Goal: Task Accomplishment & Management: Complete application form

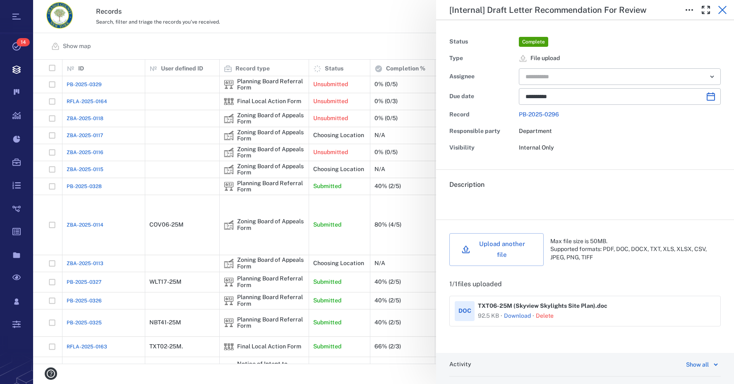
click at [726, 12] on icon "button" at bounding box center [723, 10] width 10 height 10
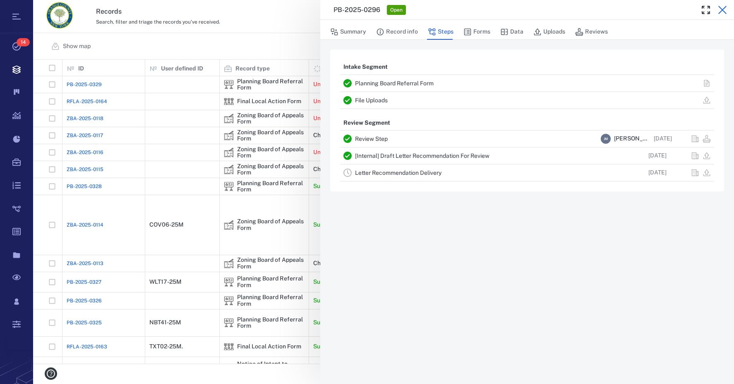
click at [724, 12] on icon "button" at bounding box center [722, 10] width 8 height 8
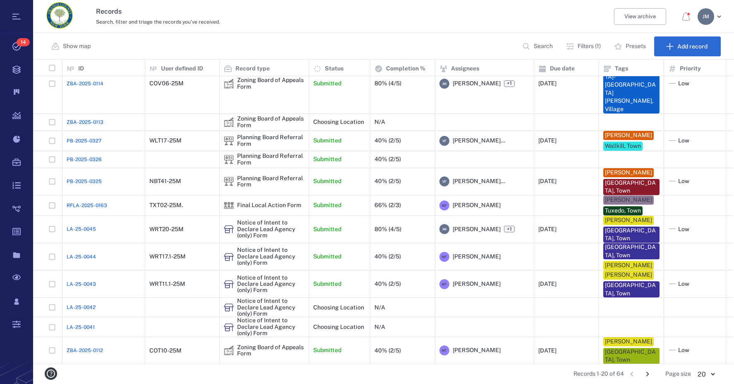
scroll to position [151, 0]
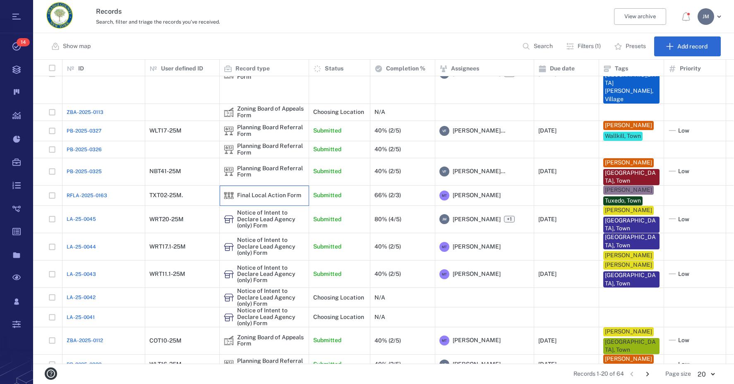
click at [252, 192] on div "Final Local Action Form" at bounding box center [269, 195] width 64 height 6
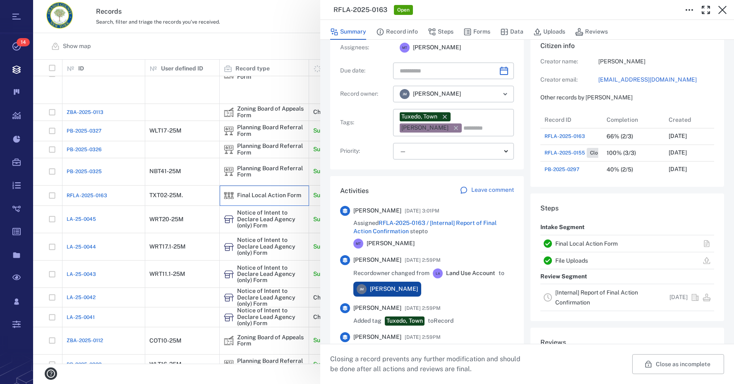
scroll to position [175, 0]
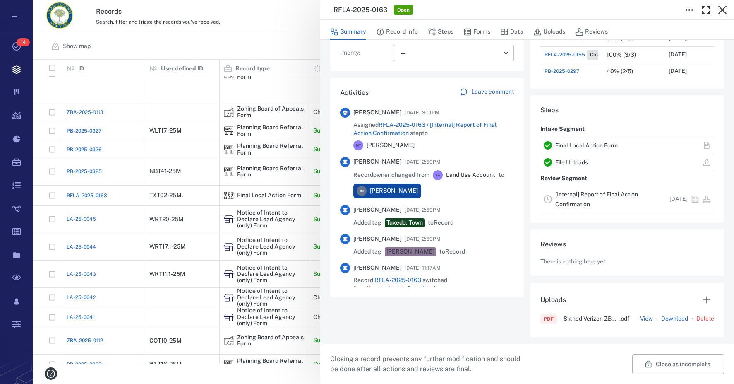
click at [569, 146] on link "Final Local Action Form" at bounding box center [586, 145] width 62 height 7
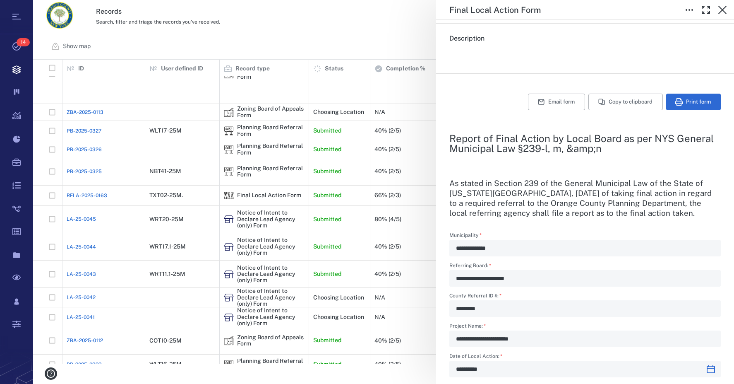
scroll to position [101, 0]
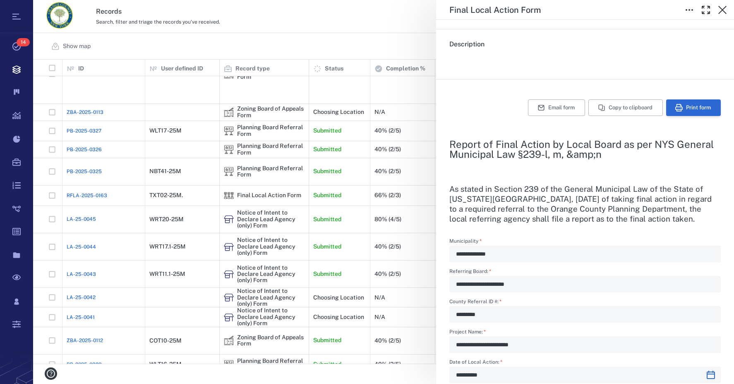
click at [692, 108] on button "Print form" at bounding box center [693, 107] width 55 height 17
click at [724, 8] on icon "button" at bounding box center [723, 10] width 10 height 10
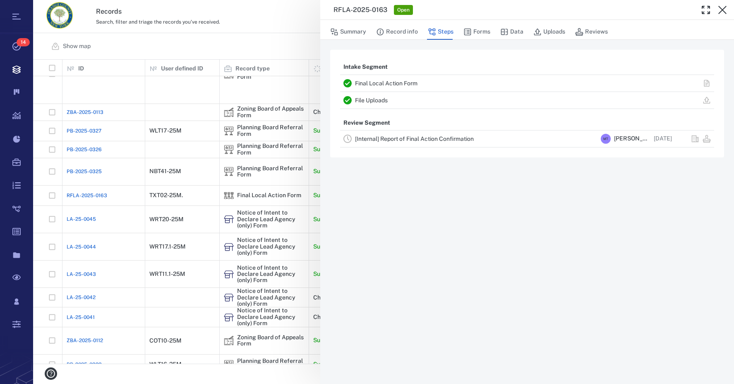
click at [376, 98] on link "File Uploads" at bounding box center [371, 100] width 33 height 7
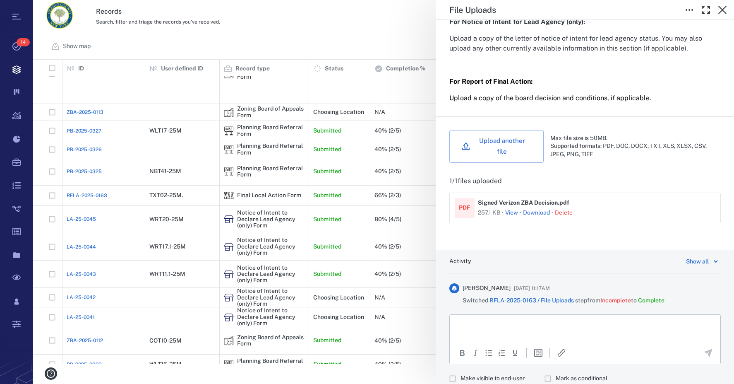
scroll to position [248, 0]
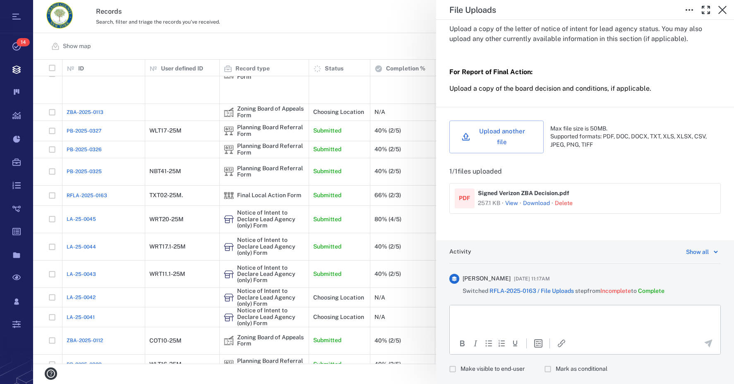
click at [533, 204] on link "Download" at bounding box center [536, 203] width 27 height 8
click at [724, 13] on icon "button" at bounding box center [723, 10] width 10 height 10
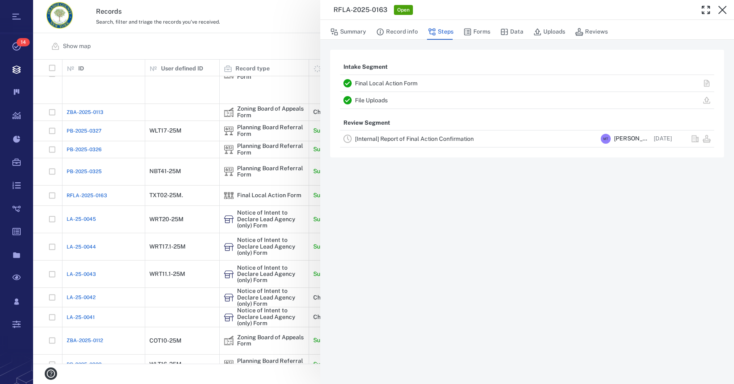
click at [435, 138] on link "[Internal] Report of Final Action Confirmation" at bounding box center [414, 138] width 119 height 7
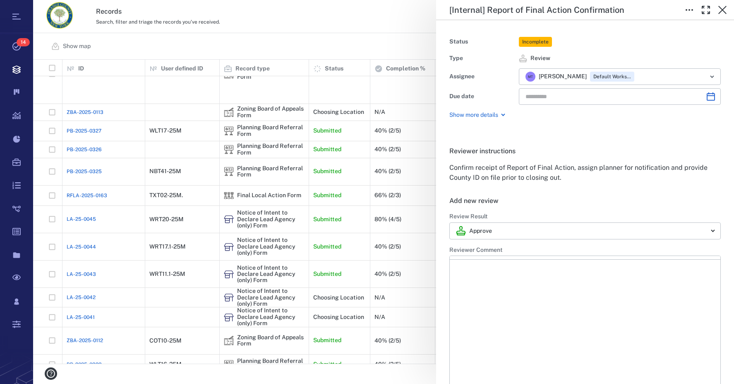
type input "**********"
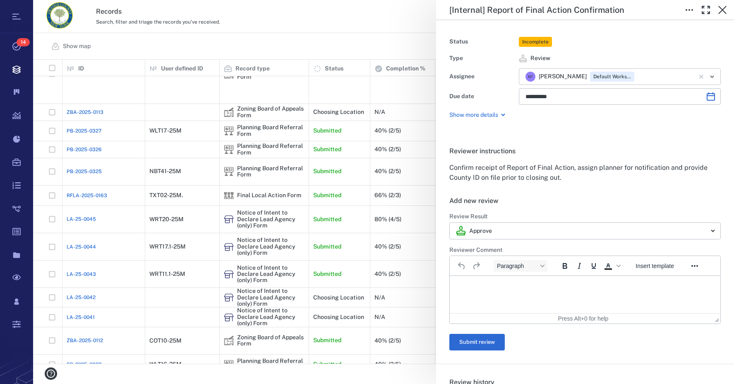
click at [697, 77] on icon "Clear" at bounding box center [701, 76] width 8 height 8
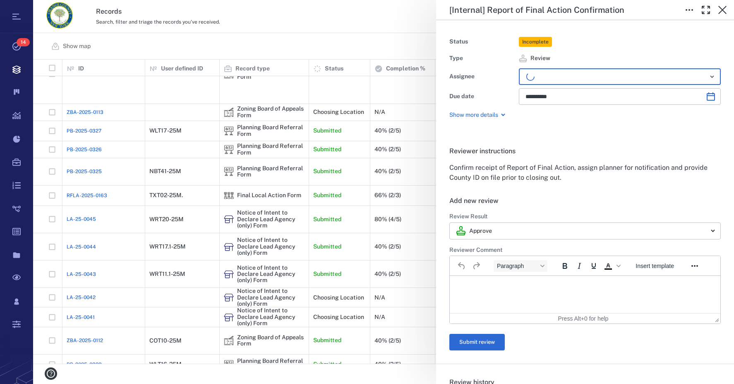
click at [707, 75] on icon "Open" at bounding box center [712, 77] width 10 height 10
click at [708, 75] on icon "Open" at bounding box center [712, 77] width 10 height 10
click at [708, 79] on icon "Open" at bounding box center [712, 77] width 10 height 10
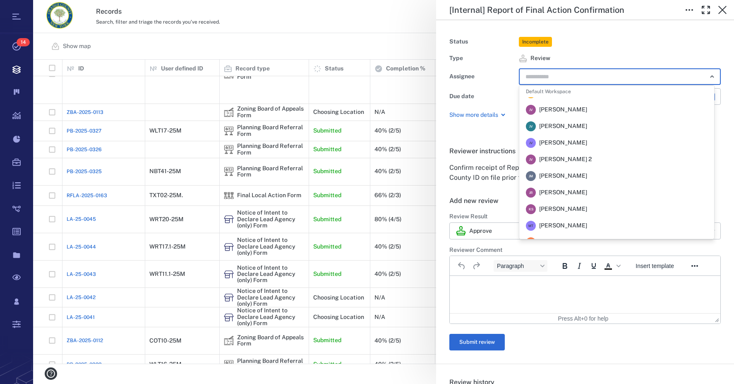
scroll to position [124, 0]
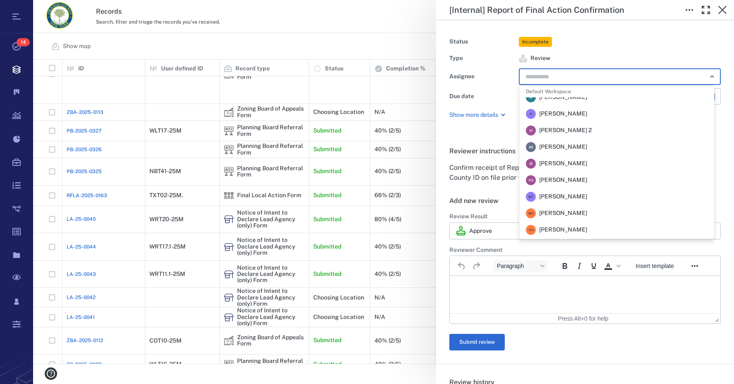
click at [620, 149] on li "[PERSON_NAME] [PERSON_NAME]" at bounding box center [616, 147] width 195 height 17
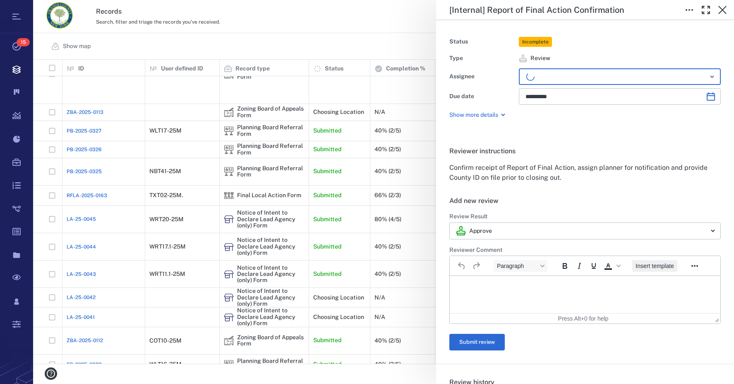
click at [661, 266] on span "Insert template" at bounding box center [655, 265] width 38 height 7
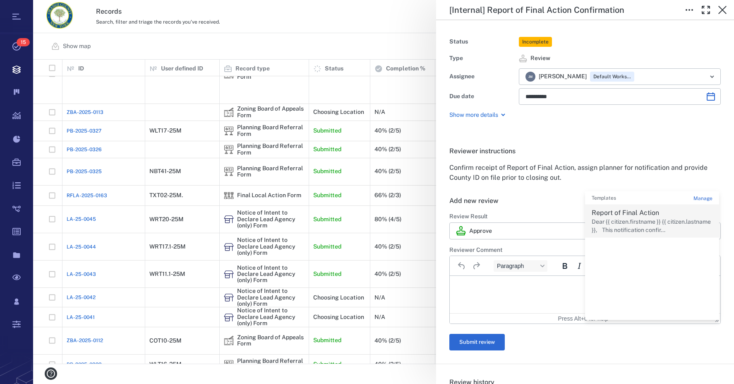
click at [634, 219] on p "Dear {{ citizen.firstname }} {{ citizen.lastname }}, This notification confir..." at bounding box center [652, 226] width 121 height 16
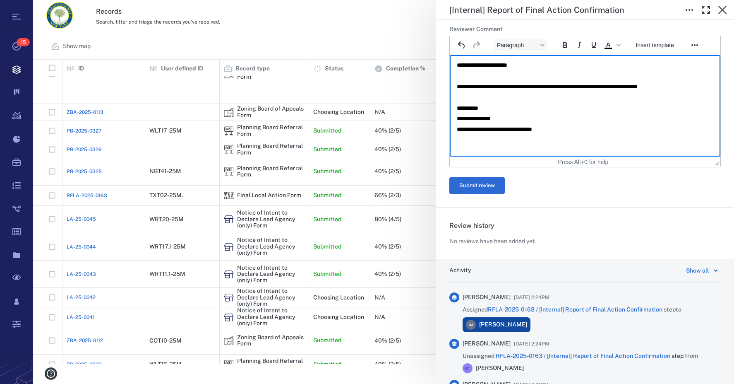
scroll to position [220, 0]
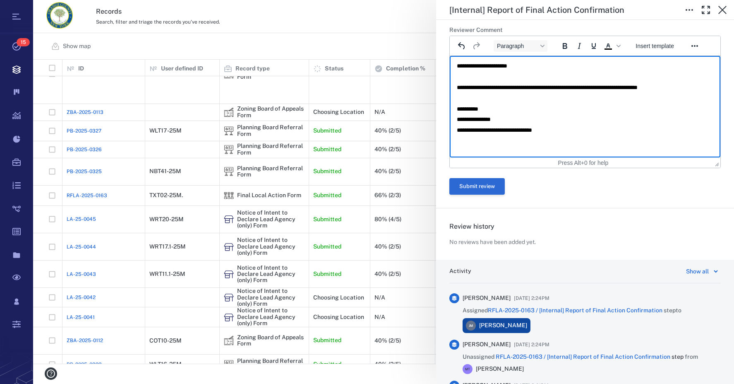
click at [474, 188] on button "Submit review" at bounding box center [476, 186] width 55 height 17
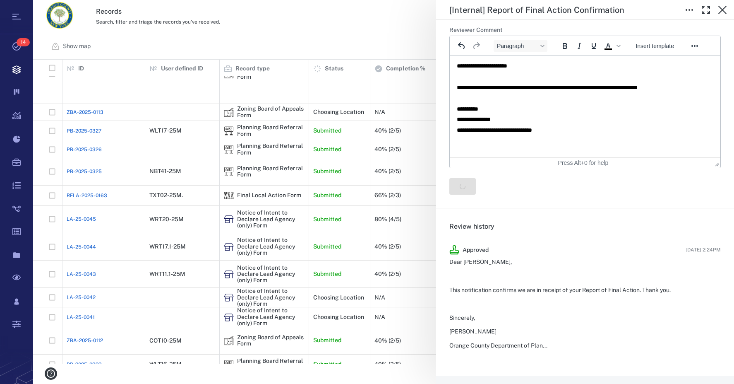
scroll to position [0, 0]
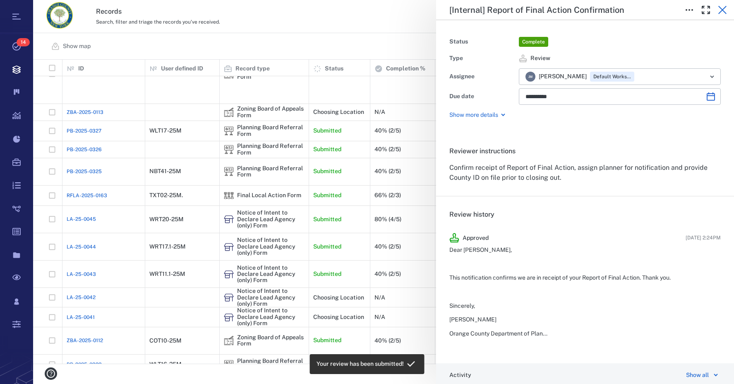
click at [724, 10] on icon "button" at bounding box center [723, 10] width 10 height 10
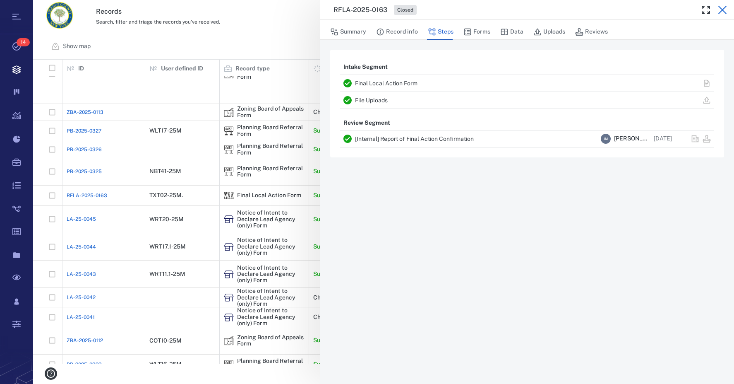
click at [719, 8] on icon "button" at bounding box center [723, 10] width 10 height 10
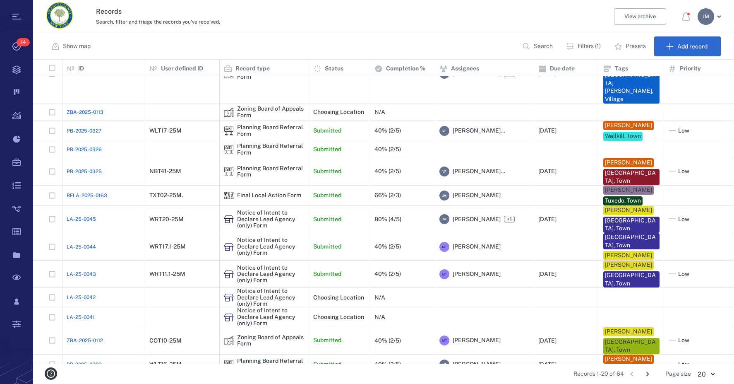
click at [647, 374] on icon "Go to next page" at bounding box center [647, 373] width 9 height 9
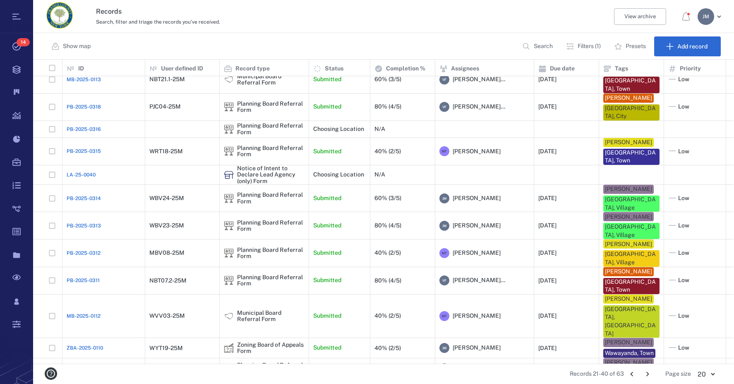
click at [632, 375] on icon "Go to previous page" at bounding box center [631, 373] width 9 height 9
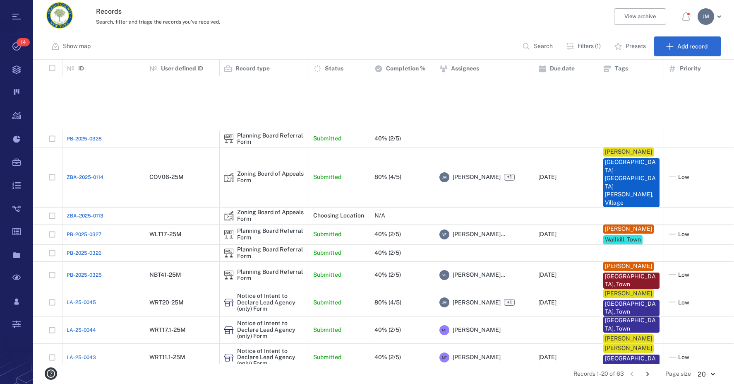
scroll to position [158, 0]
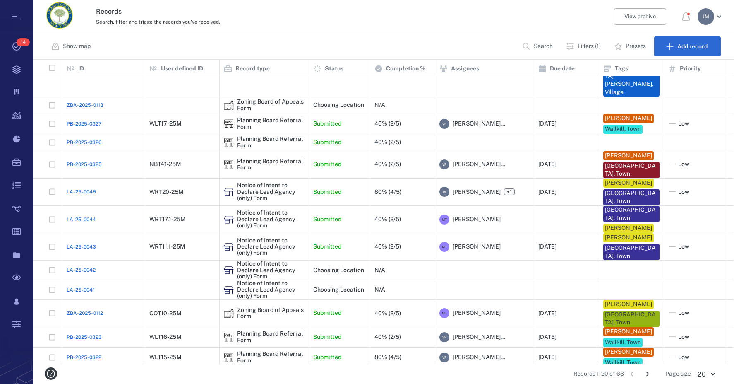
click at [646, 371] on icon "Go to next page" at bounding box center [647, 373] width 9 height 9
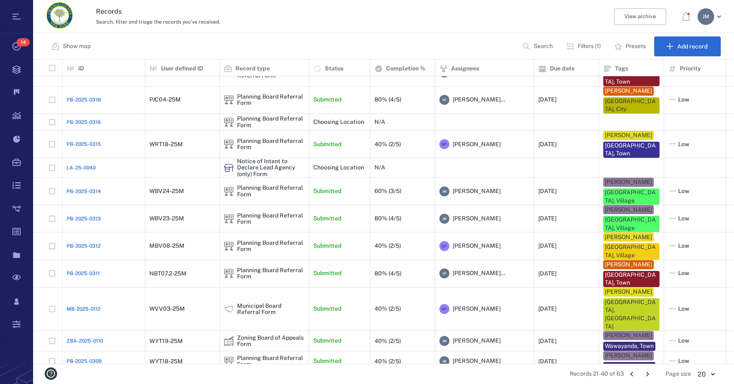
click at [646, 371] on icon "Go to next page" at bounding box center [647, 373] width 9 height 9
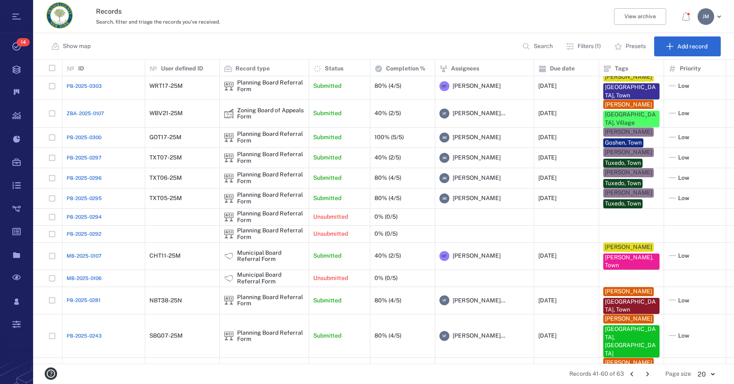
scroll to position [0, 0]
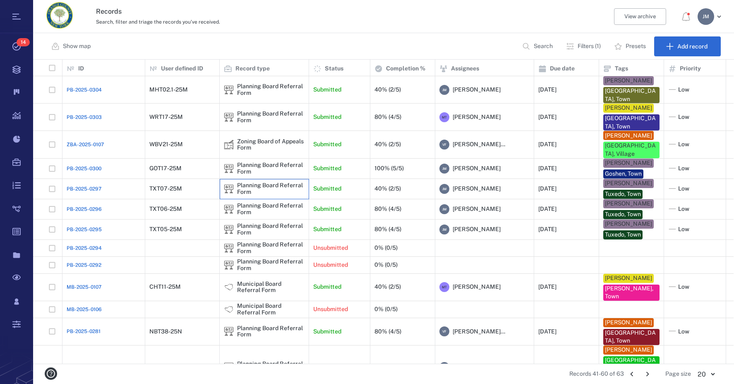
click at [289, 182] on div "Planning Board Referral Form" at bounding box center [270, 188] width 67 height 13
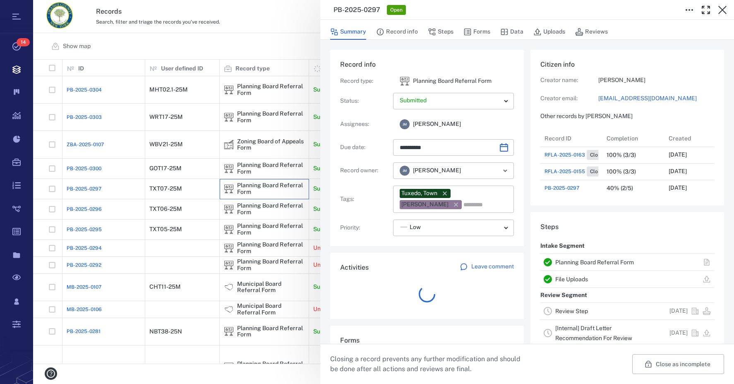
scroll to position [7, 7]
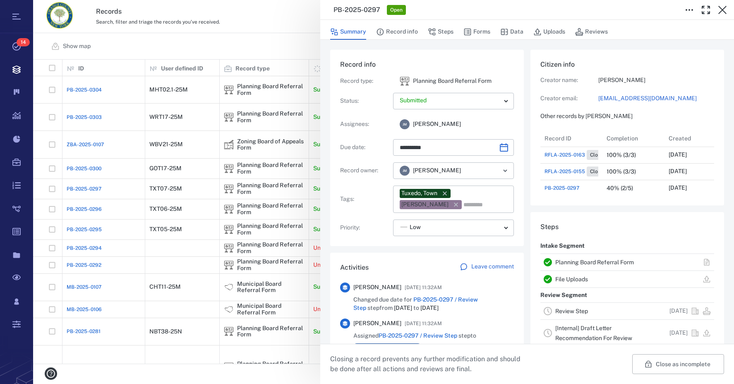
click at [589, 263] on link "Planning Board Referral Form" at bounding box center [594, 262] width 79 height 7
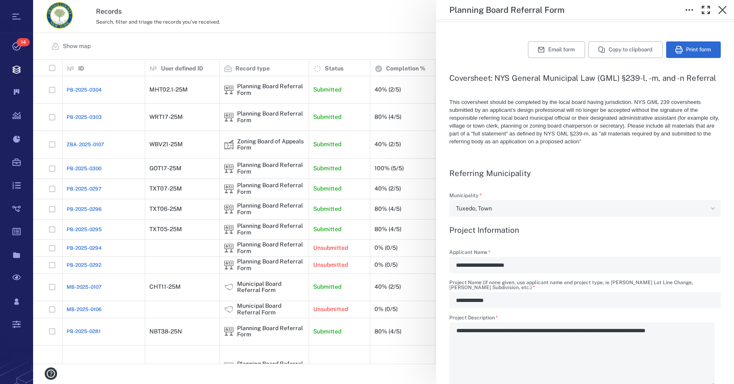
scroll to position [166, 0]
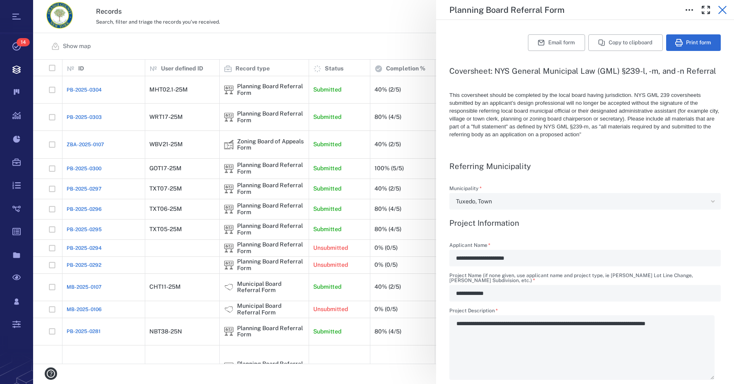
click at [721, 8] on icon "button" at bounding box center [723, 10] width 10 height 10
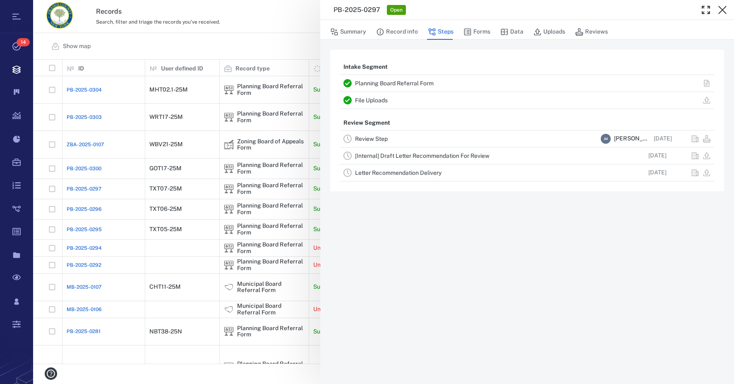
click at [375, 98] on link "File Uploads" at bounding box center [371, 100] width 33 height 7
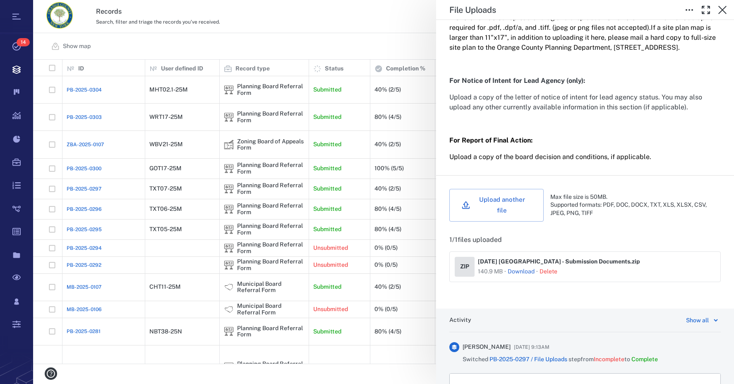
scroll to position [207, 0]
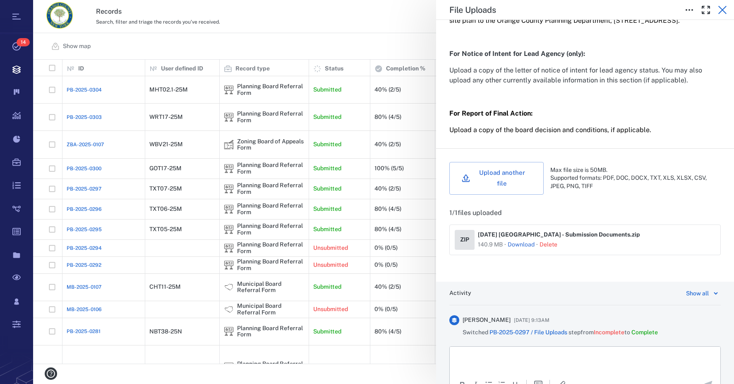
click at [718, 10] on icon "button" at bounding box center [723, 10] width 10 height 10
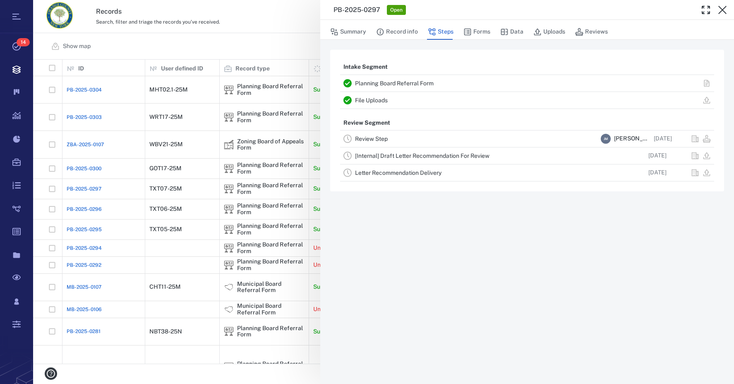
click at [411, 82] on link "Planning Board Referral Form" at bounding box center [394, 83] width 79 height 7
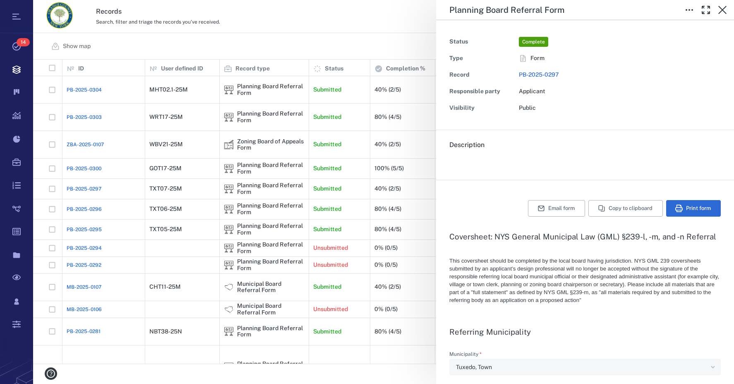
type textarea "*"
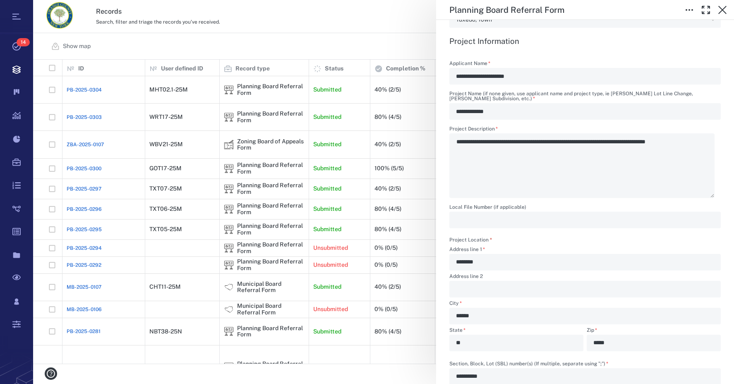
scroll to position [372, 0]
